Goal: Task Accomplishment & Management: Complete application form

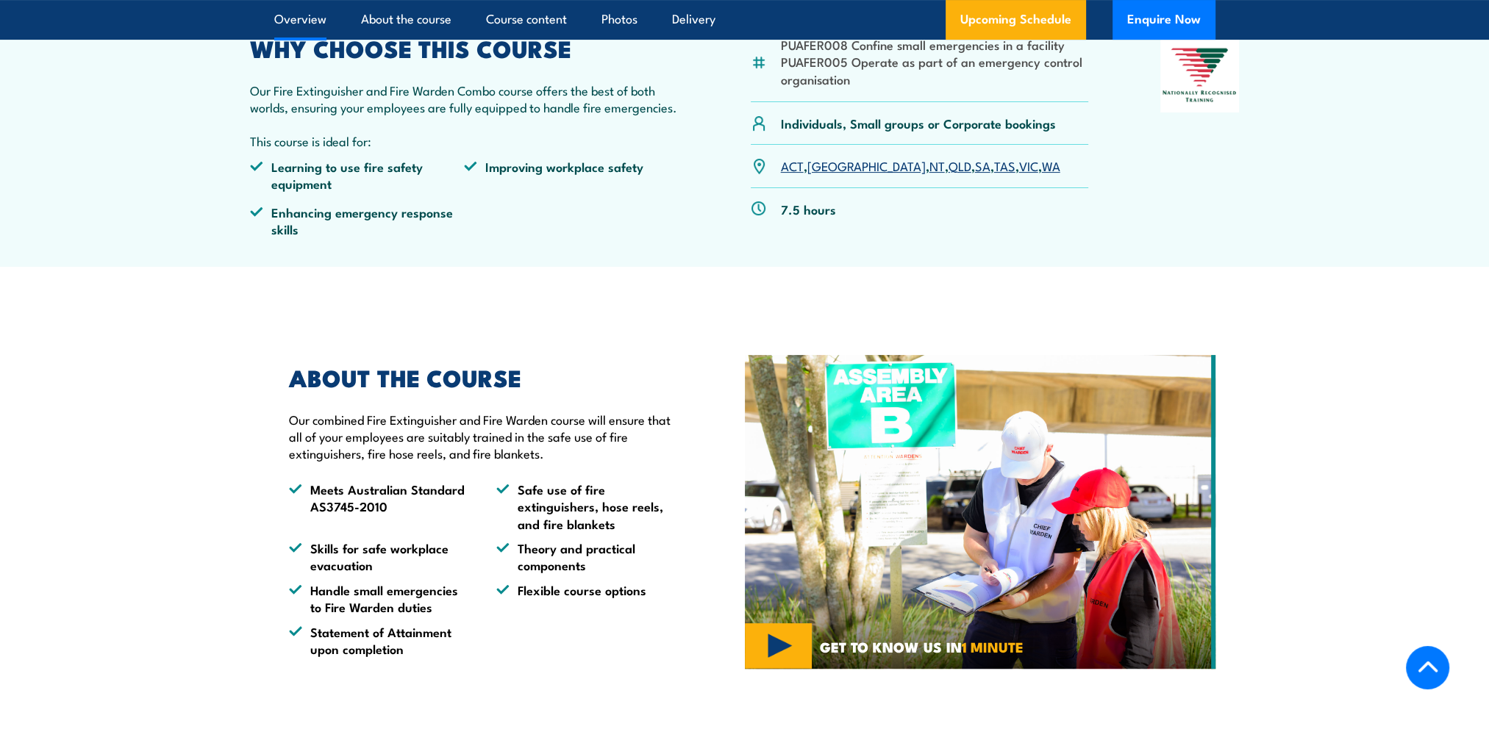
scroll to position [368, 0]
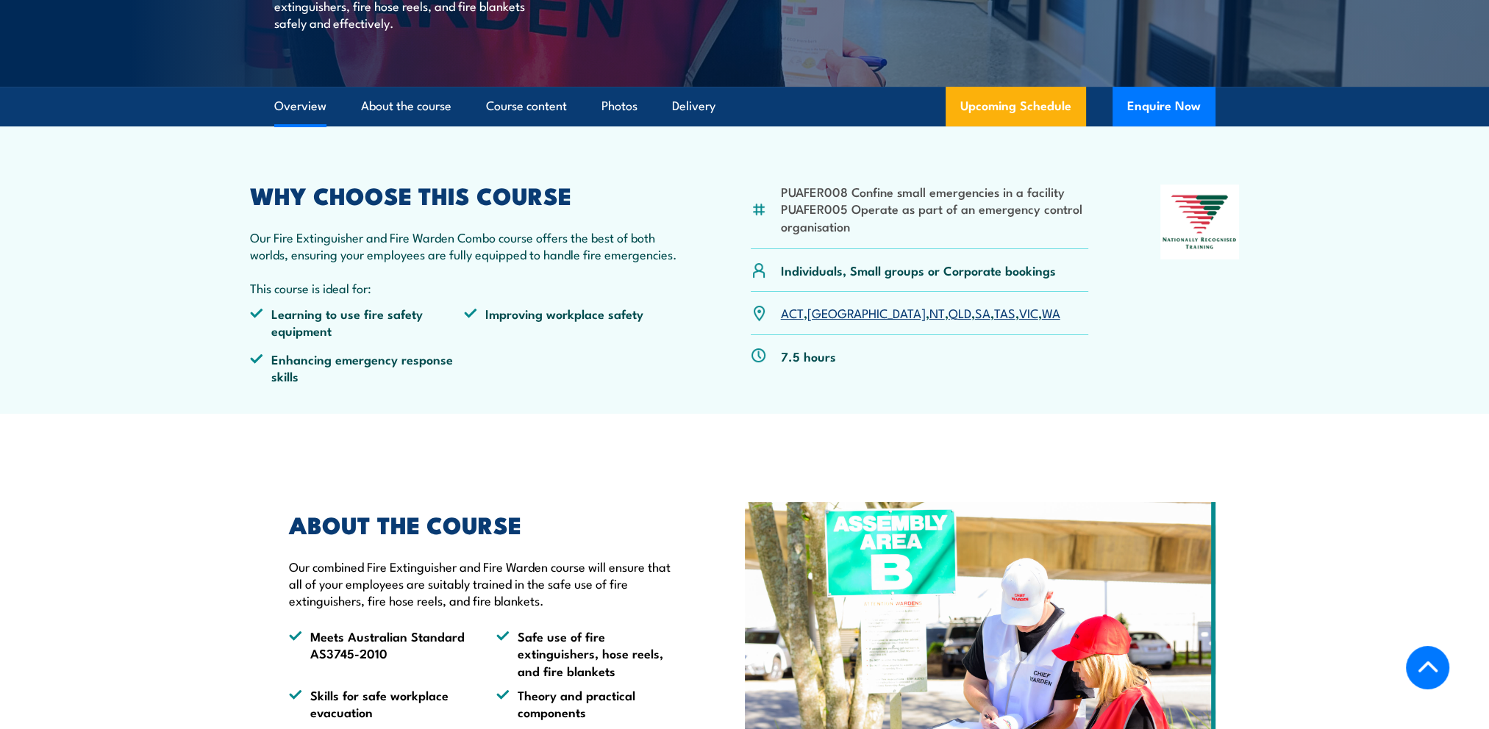
click at [975, 318] on link "SA" at bounding box center [982, 313] width 15 height 18
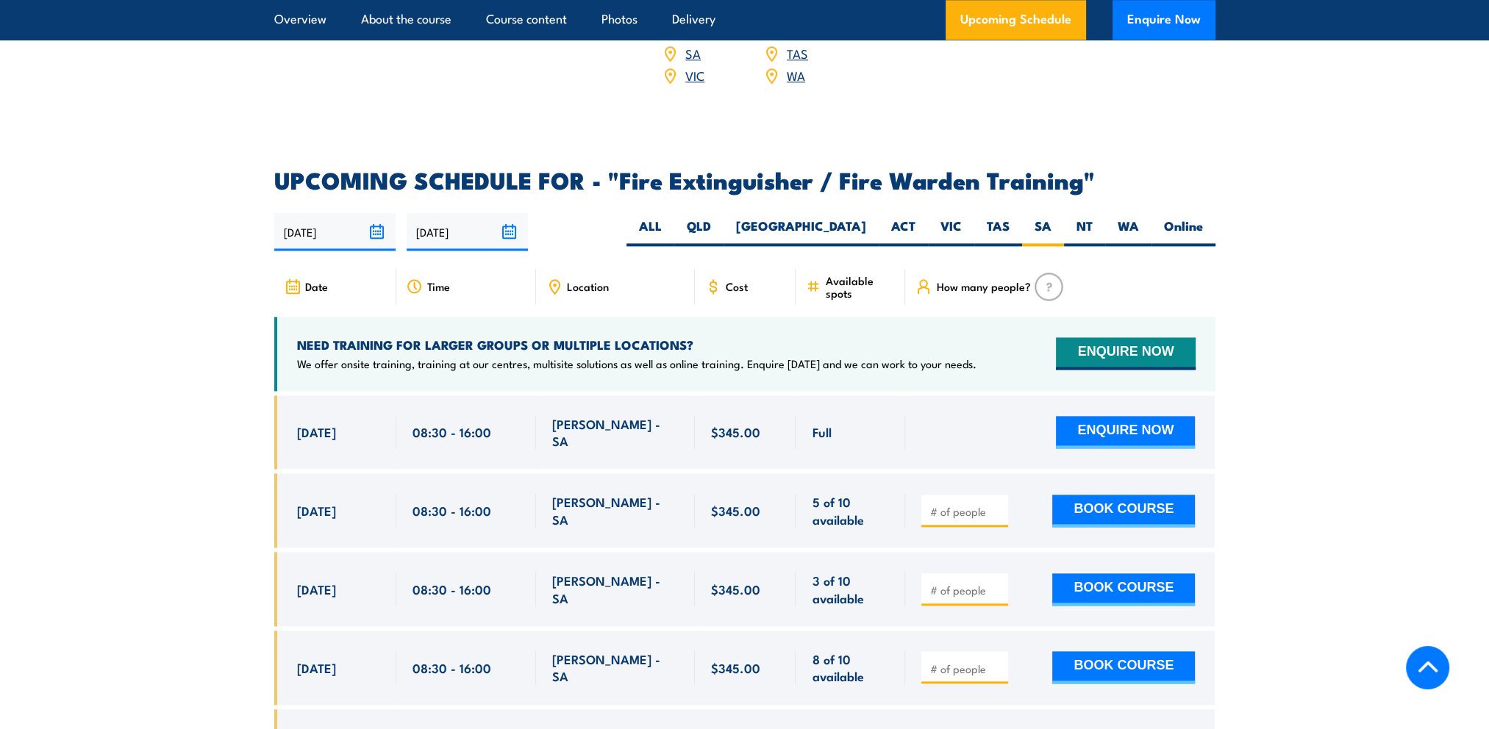
scroll to position [2267, 0]
click at [751, 170] on h2 "UPCOMING SCHEDULE FOR - "Fire Extinguisher / Fire Warden Training"" at bounding box center [744, 180] width 941 height 21
click at [381, 421] on div "[DATE] 08:30 - 08:30" at bounding box center [335, 433] width 122 height 74
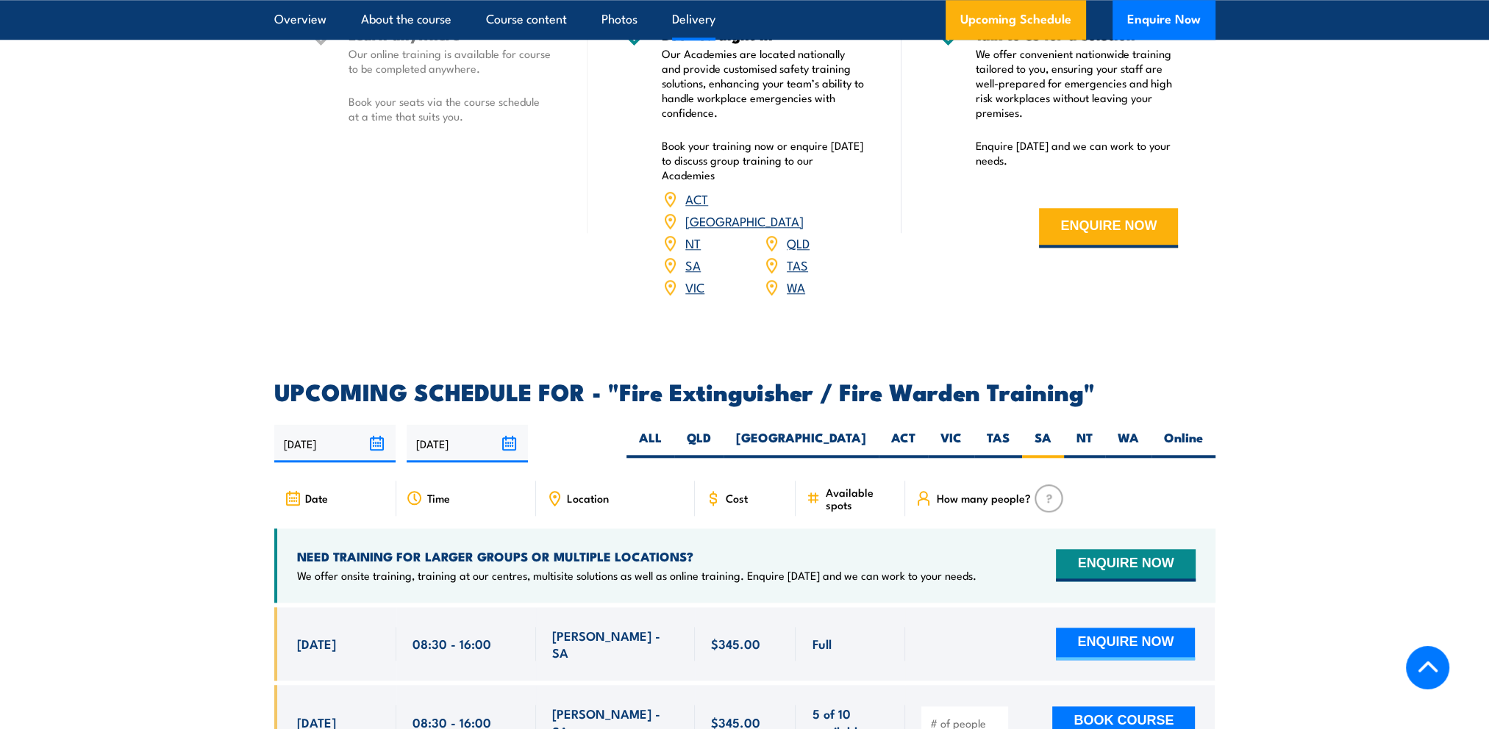
scroll to position [2046, 0]
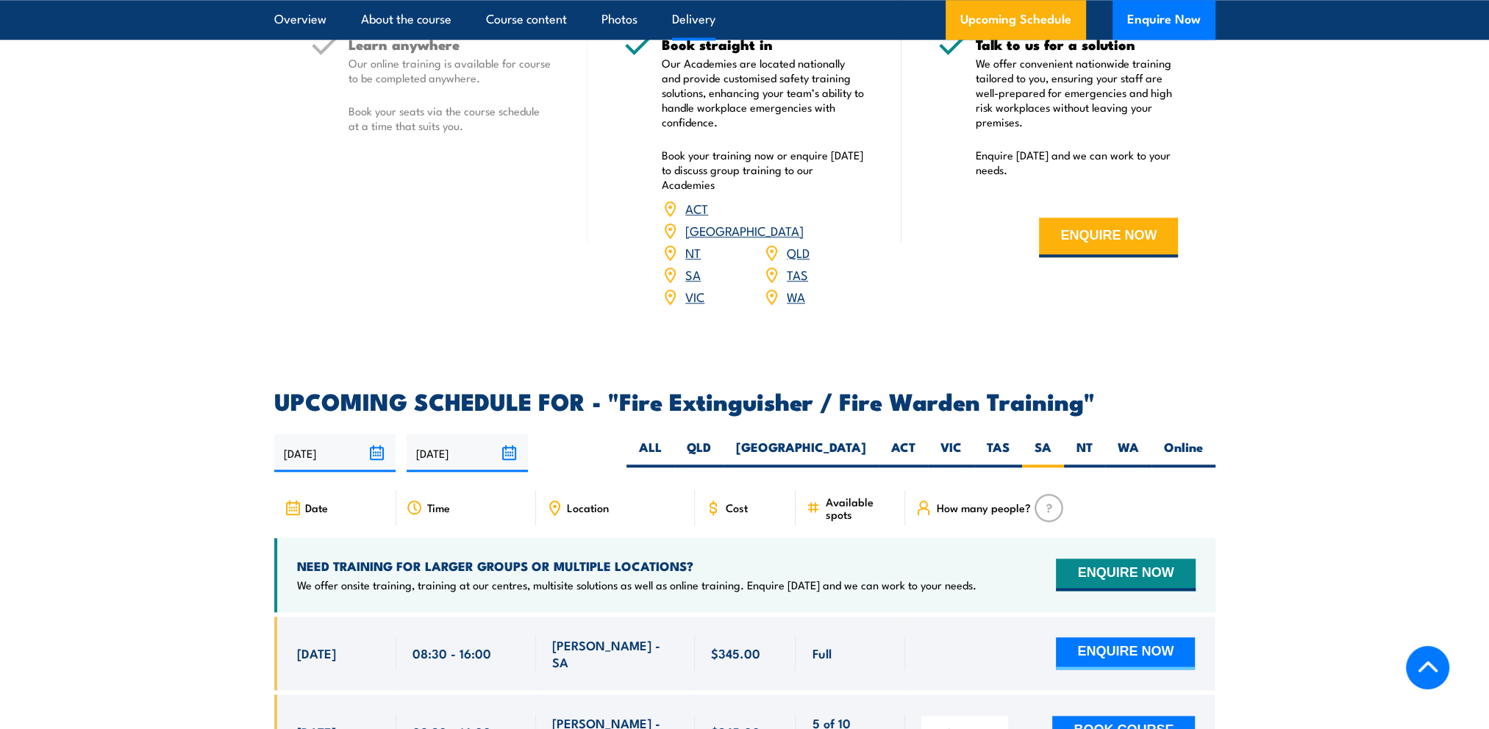
click at [1165, 24] on button "Enquire Now" at bounding box center [1164, 20] width 103 height 40
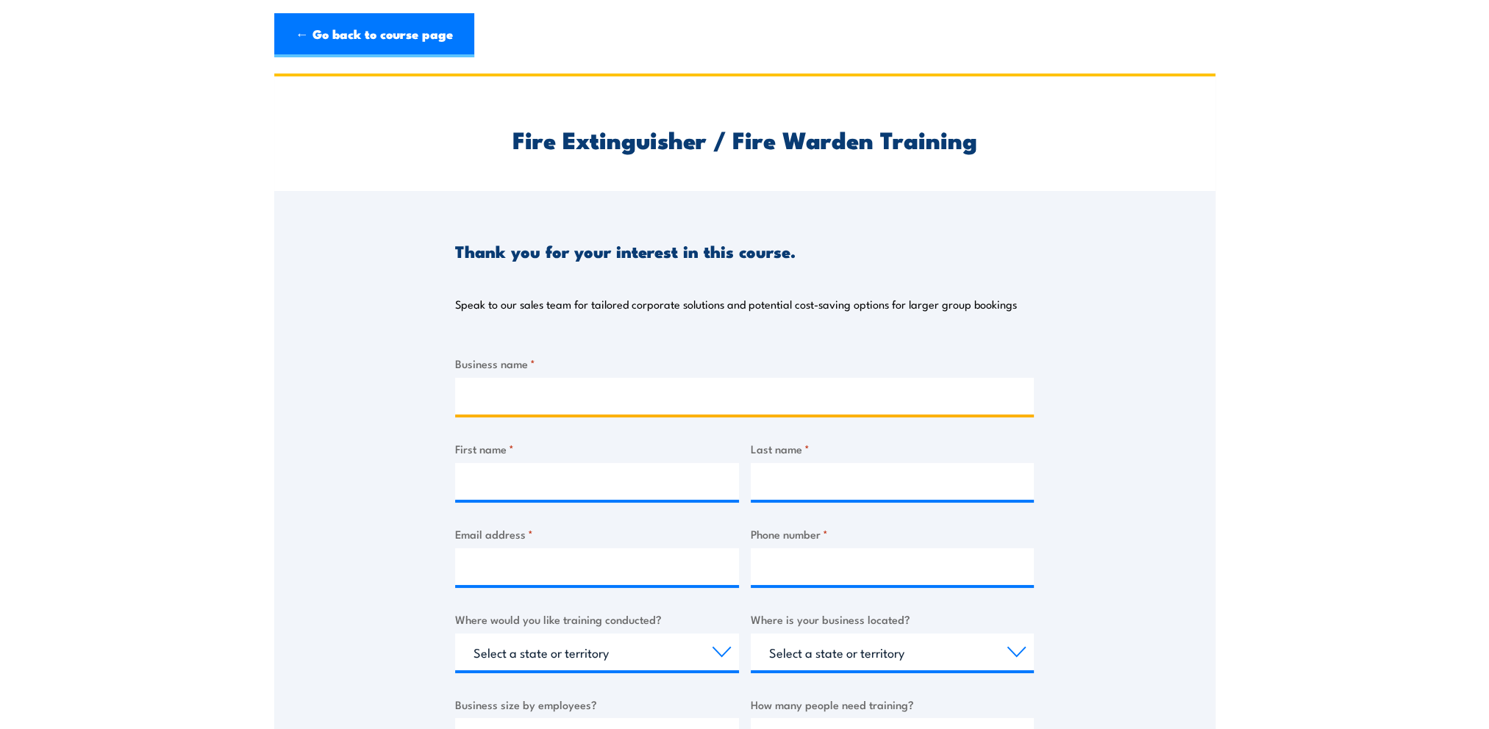
click at [577, 401] on input "Business name *" at bounding box center [744, 396] width 579 height 37
type input "Bunnings [GEOGRAPHIC_DATA]"
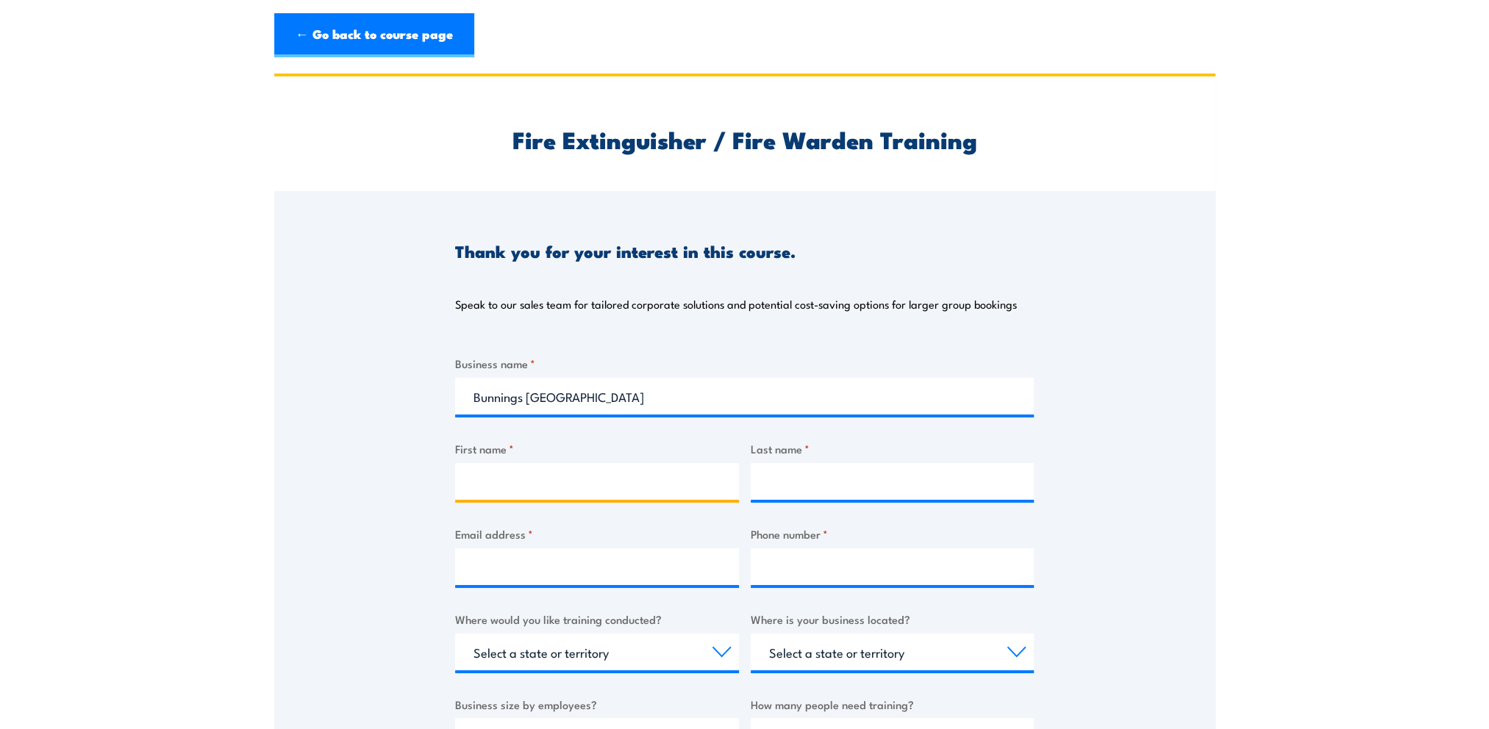
click at [525, 482] on input "First name *" at bounding box center [597, 481] width 284 height 37
type input "Alexandra"
click at [829, 479] on input "Last name *" at bounding box center [893, 481] width 284 height 37
type input "Hoad"
click at [535, 582] on input "Email address *" at bounding box center [597, 567] width 284 height 37
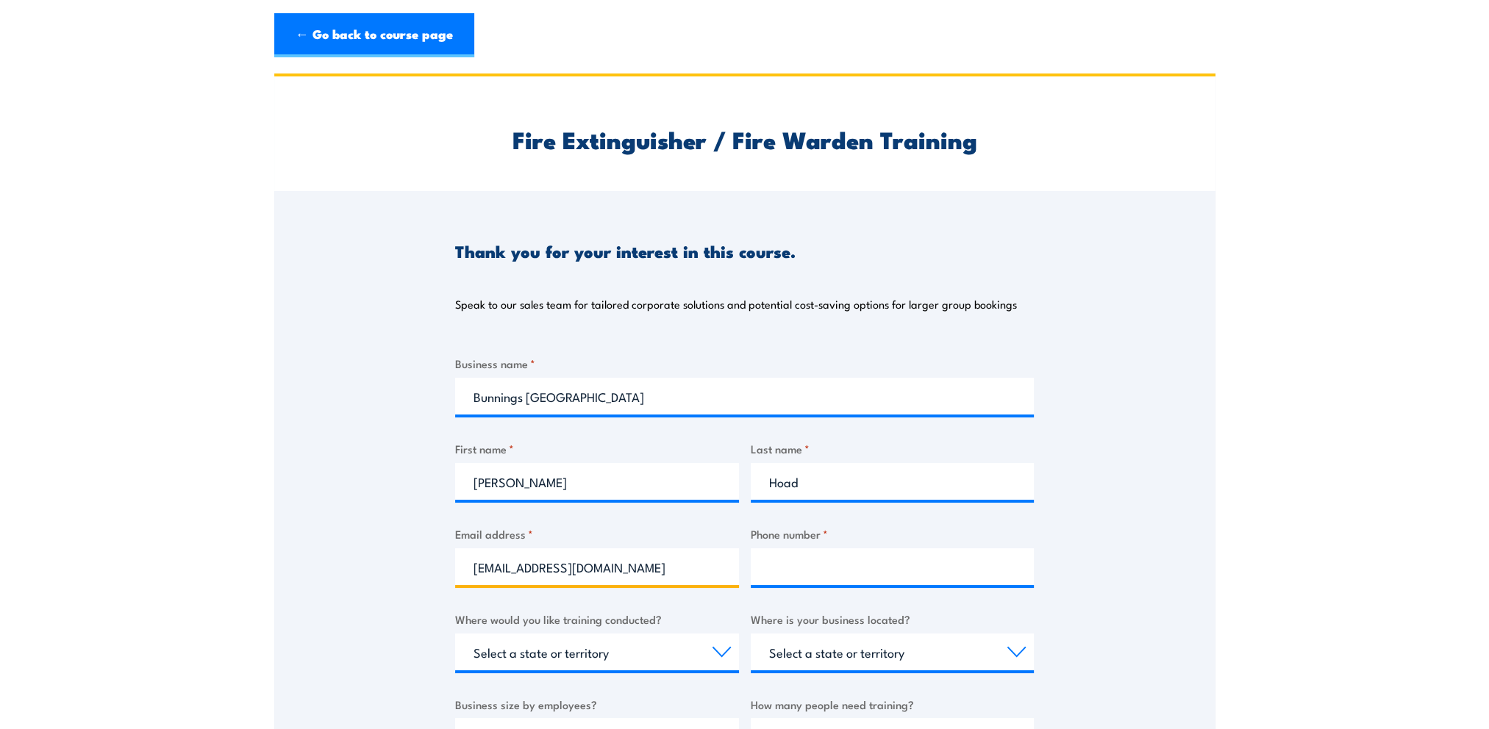
click at [532, 579] on input "mtgambier@bunnings.com.au" at bounding box center [597, 567] width 284 height 37
type input "mtgambierSIT@bunnings.com.au"
click at [853, 574] on input "Phone number *" at bounding box center [893, 567] width 284 height 37
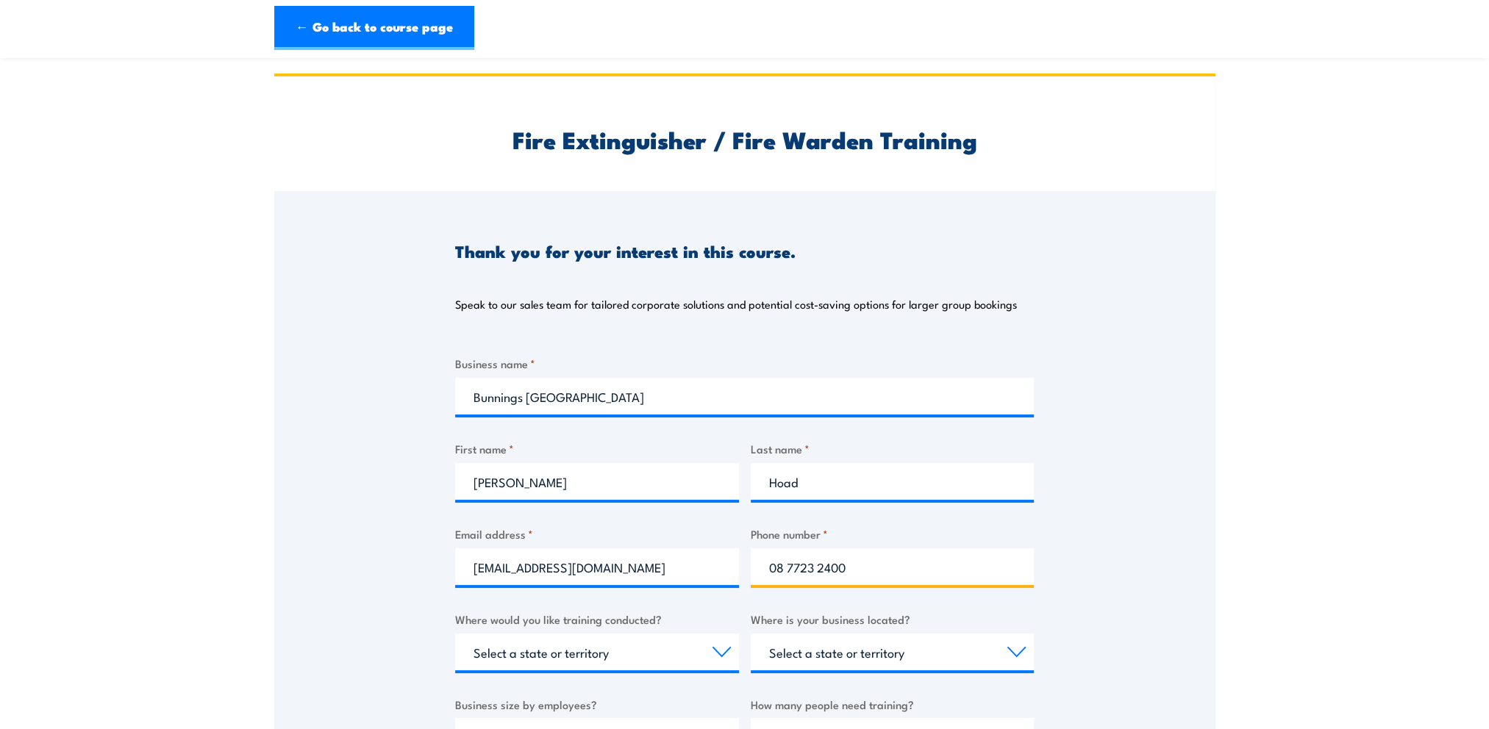
scroll to position [294, 0]
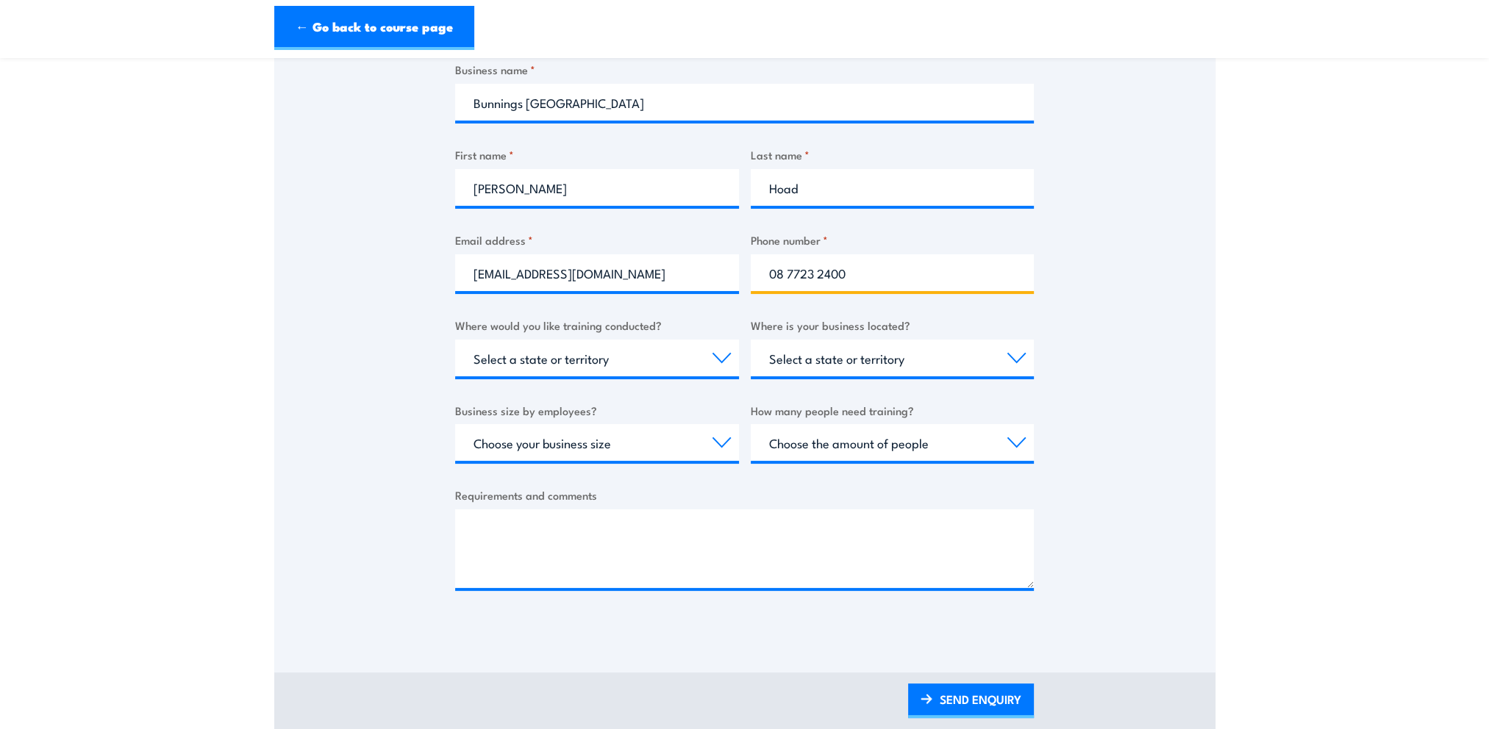
type input "08 7723 2400"
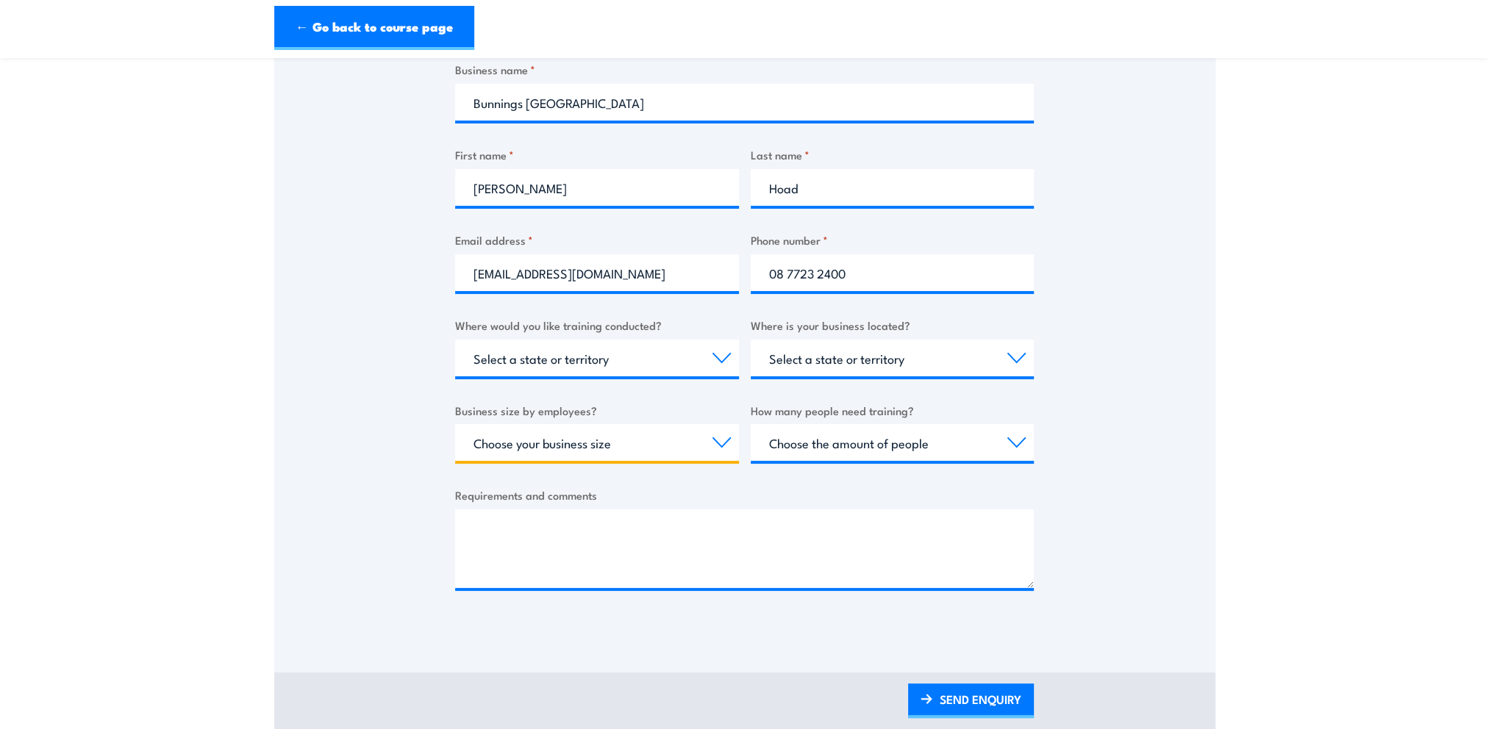
click at [695, 426] on select "Choose your business size 1 to 19 20 to 199 200+" at bounding box center [597, 442] width 284 height 37
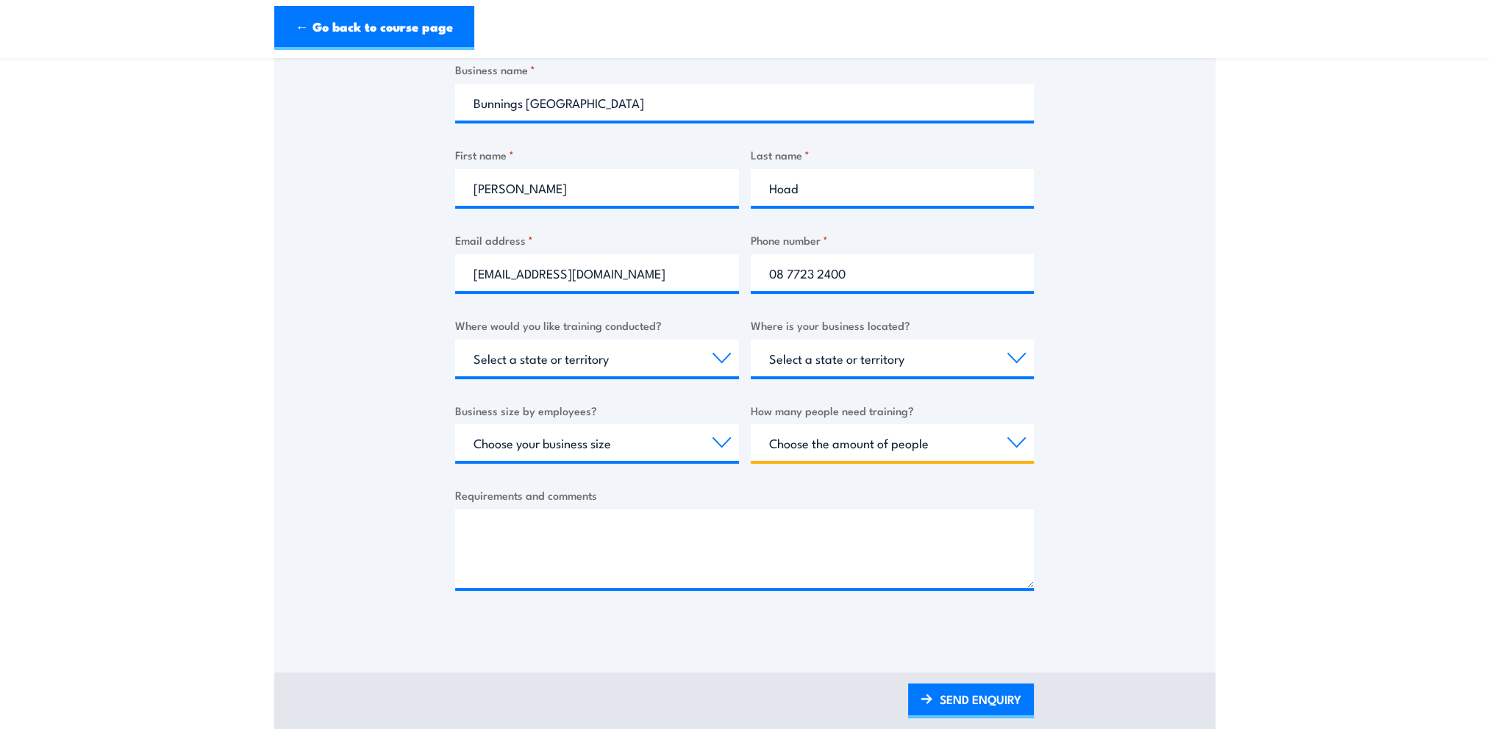
click at [904, 435] on select "Choose the amount of people 1 to 4 5 to 19 20+" at bounding box center [893, 442] width 284 height 37
select select "1 to 4"
click at [751, 424] on select "Choose the amount of people 1 to 4 5 to 19 20+" at bounding box center [893, 442] width 284 height 37
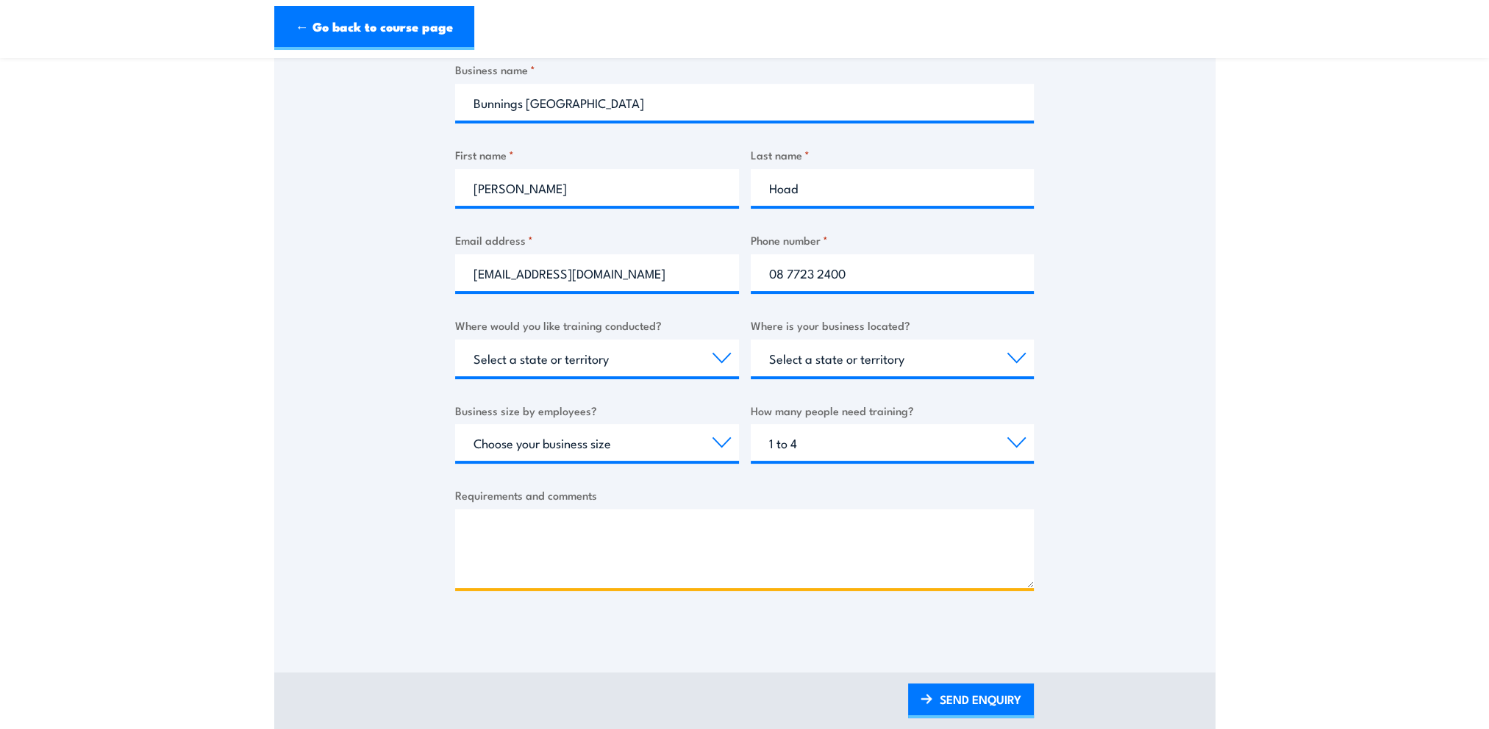
click at [575, 532] on textarea "Requirements and comments" at bounding box center [744, 549] width 579 height 79
click at [809, 533] on textarea "I am enquiring about the location and sessions for accredited" at bounding box center [744, 549] width 579 height 79
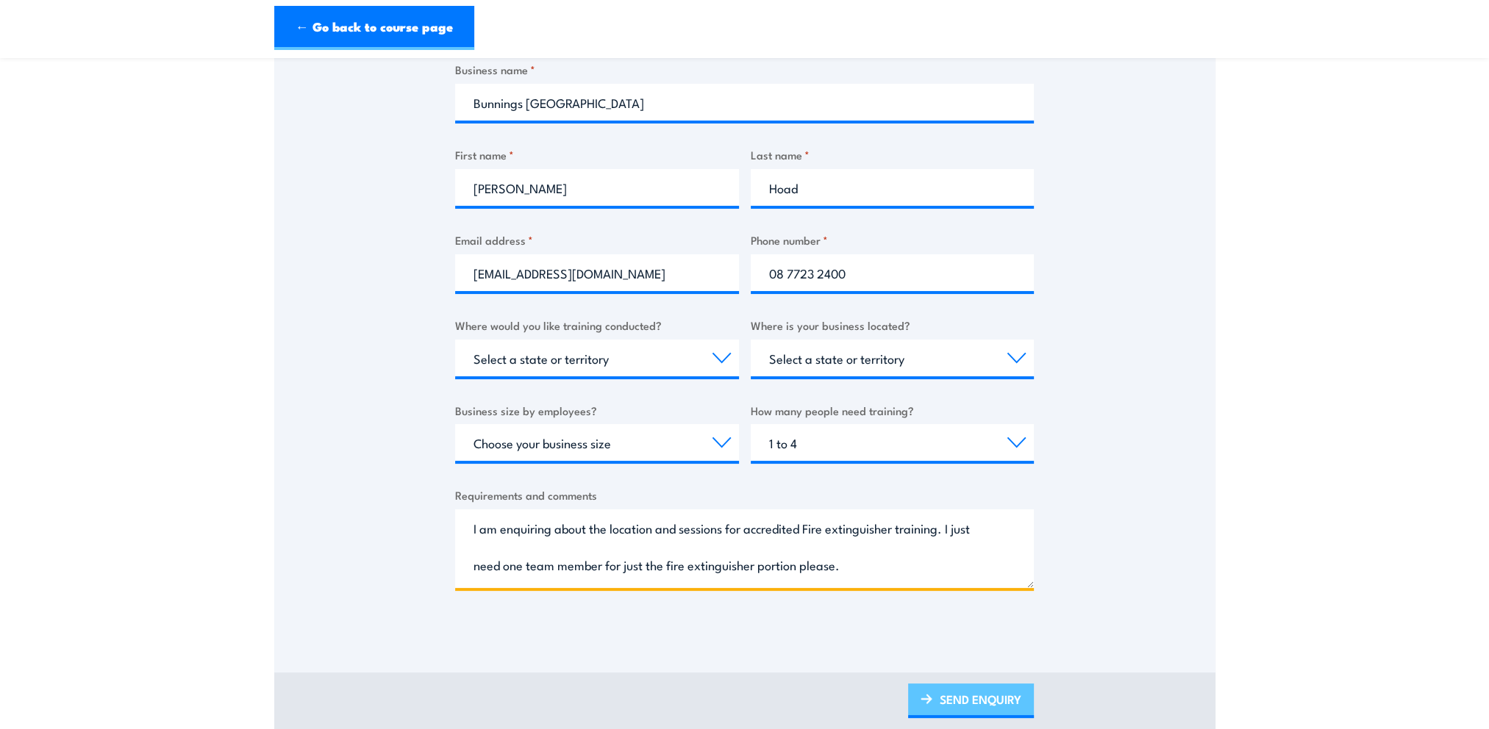
type textarea "I am enquiring about the location and sessions for accredited Fire extinguisher…"
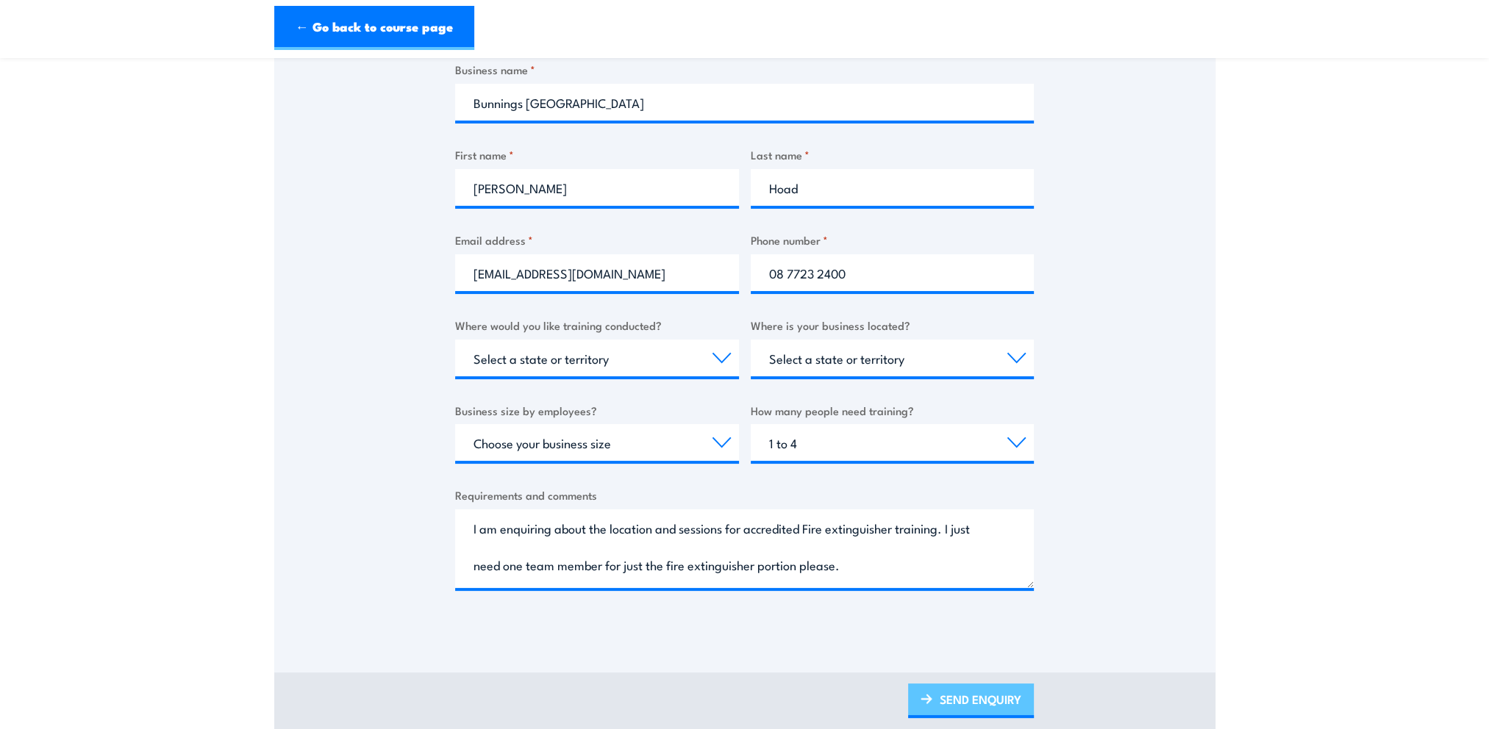
click at [954, 698] on link "SEND ENQUIRY" at bounding box center [971, 701] width 126 height 35
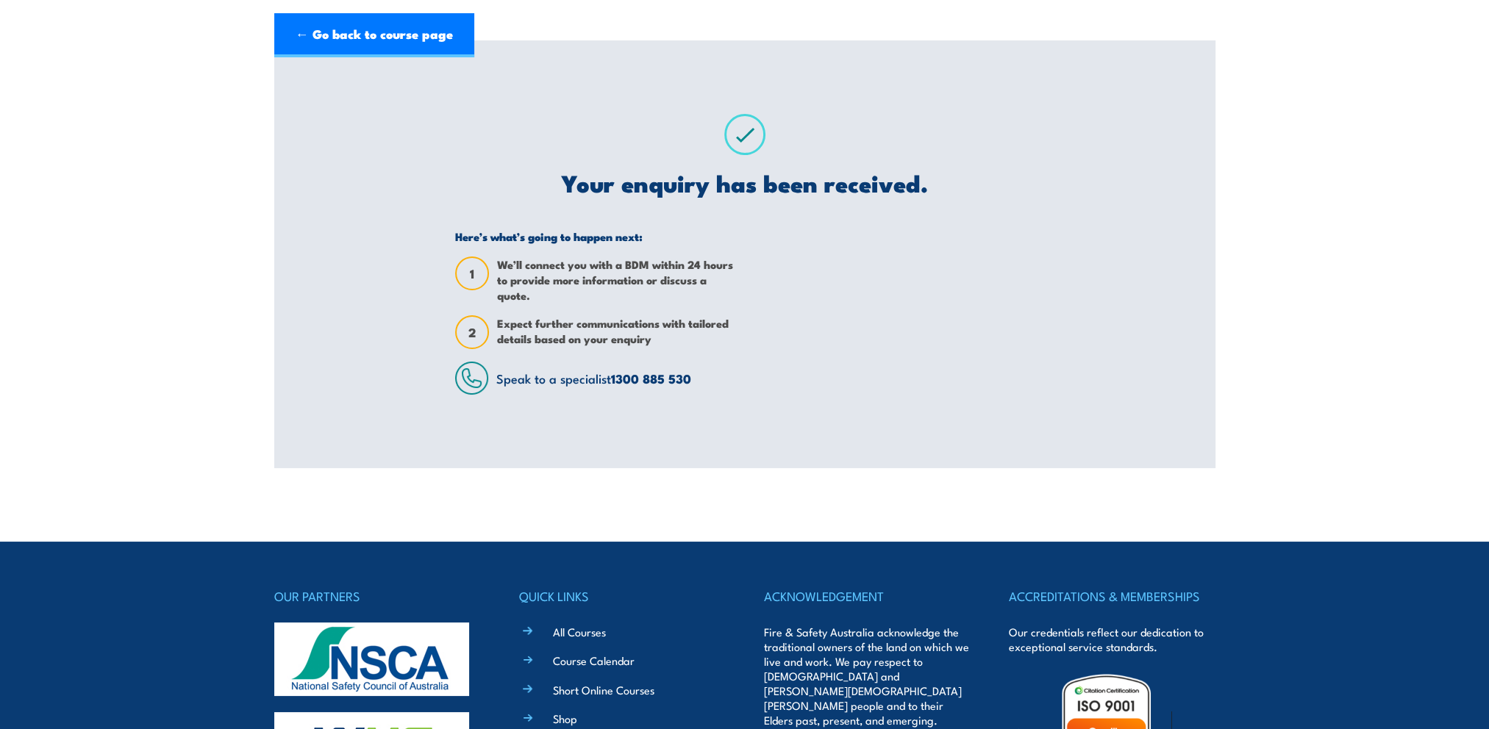
scroll to position [0, 0]
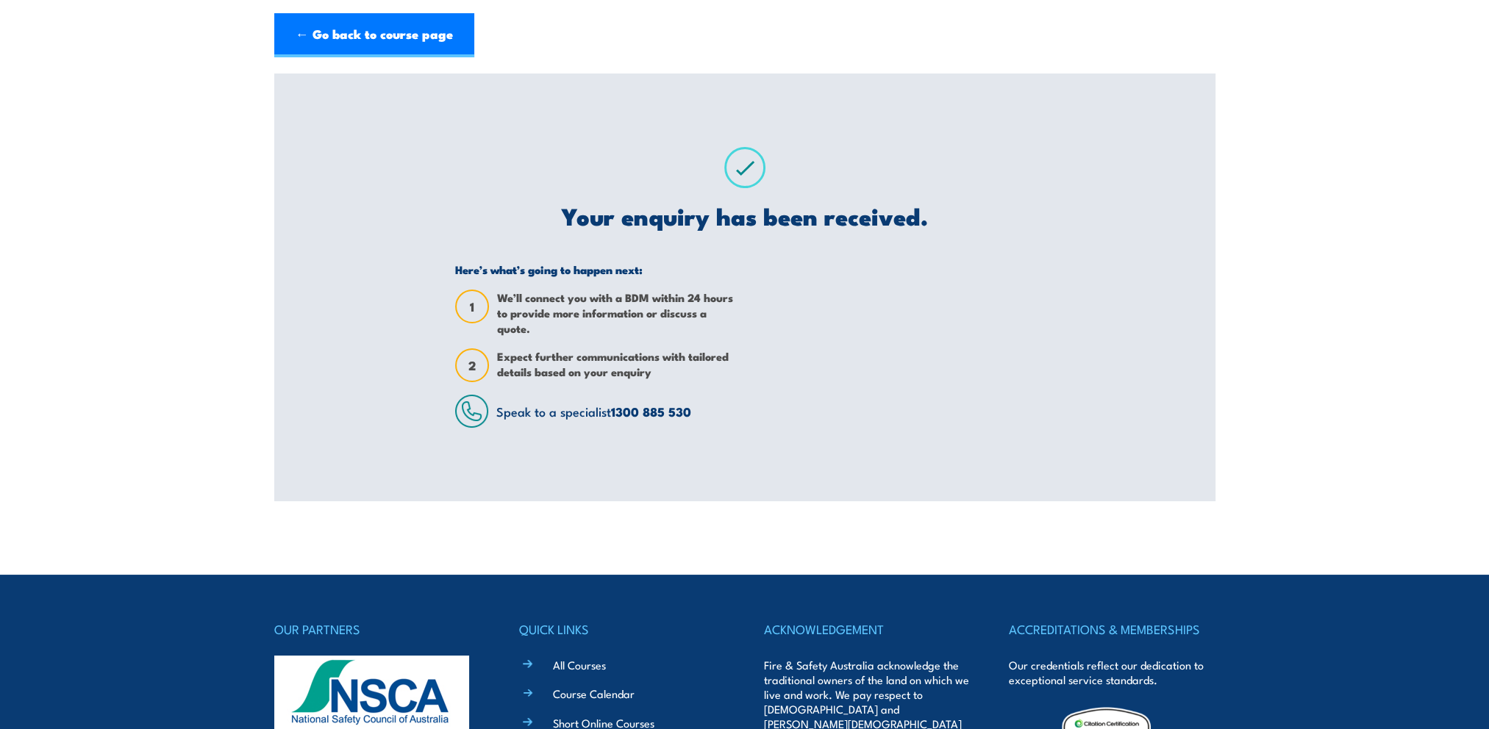
click at [312, 318] on div "Fire Extinguisher / Fire Warden Training Thank you for your interest in this co…" at bounding box center [744, 288] width 941 height 428
